Goal: Check status: Check status

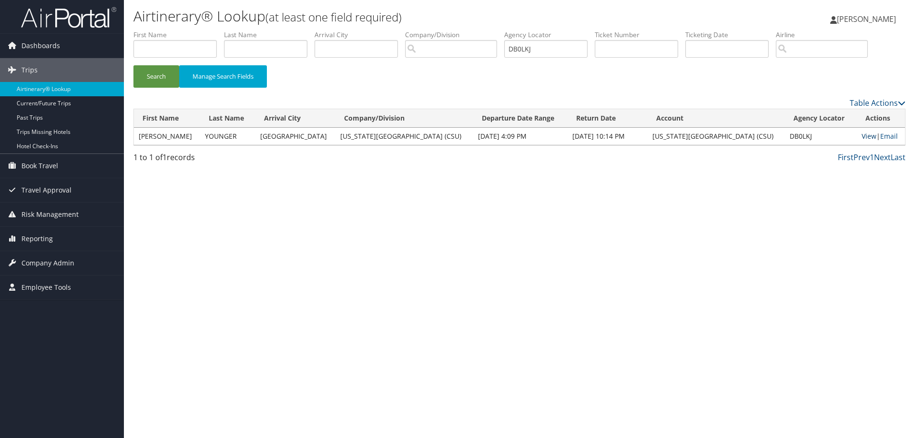
click at [861, 135] on link "View" at bounding box center [868, 136] width 15 height 9
click at [457, 30] on ul "First Name Last Name Departure City Arrival City Company/Division Airport/City …" at bounding box center [519, 30] width 772 height 0
click at [163, 72] on button "Search" at bounding box center [156, 76] width 46 height 22
click at [861, 132] on link "View" at bounding box center [868, 136] width 15 height 9
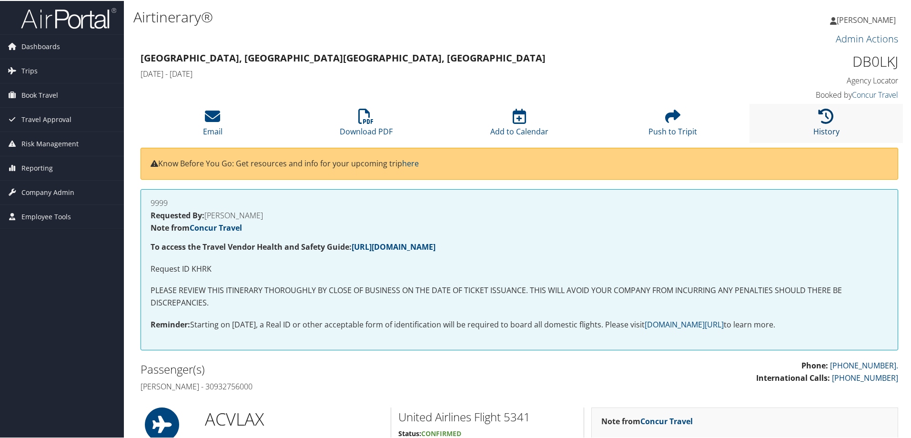
click at [819, 115] on icon at bounding box center [826, 115] width 15 height 15
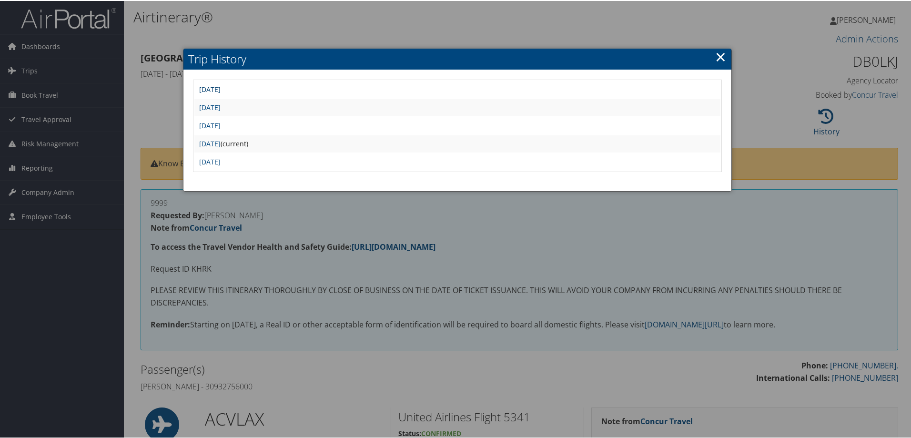
click at [221, 87] on link "Thu Sep 4 18:20:38 MDT 2025" at bounding box center [209, 88] width 21 height 9
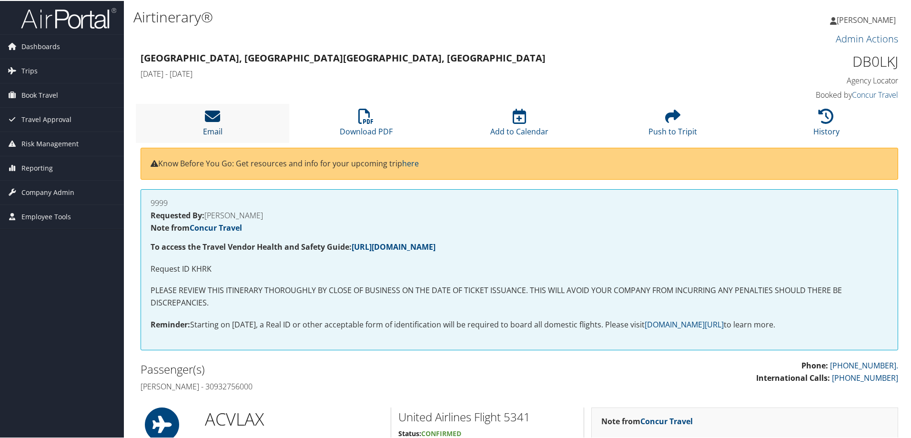
click at [212, 113] on icon at bounding box center [212, 115] width 15 height 15
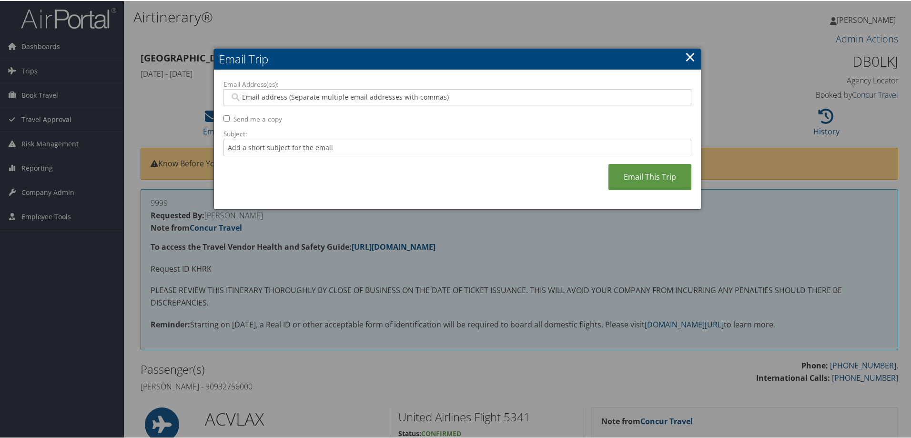
click at [691, 53] on link "×" at bounding box center [690, 55] width 11 height 19
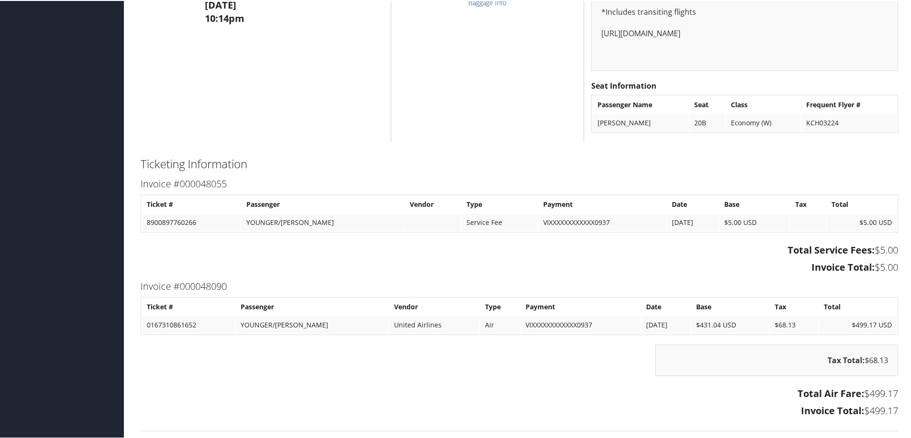
scroll to position [1564, 0]
